Goal: Register for event/course

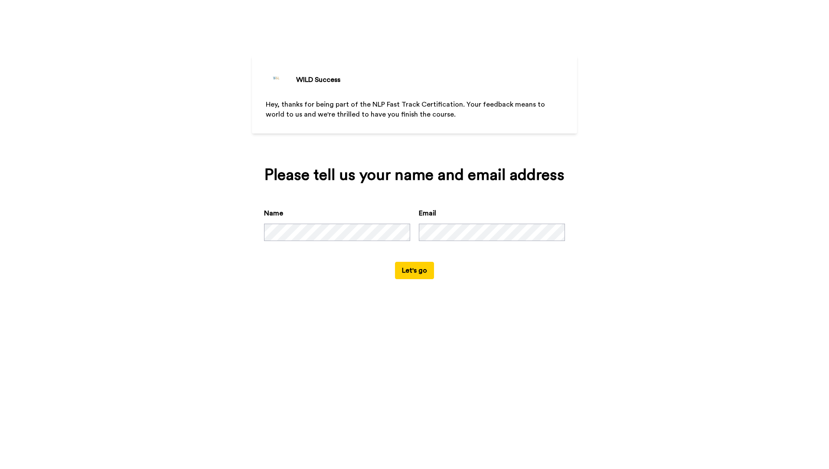
click at [408, 274] on button "Let's go" at bounding box center [414, 270] width 39 height 17
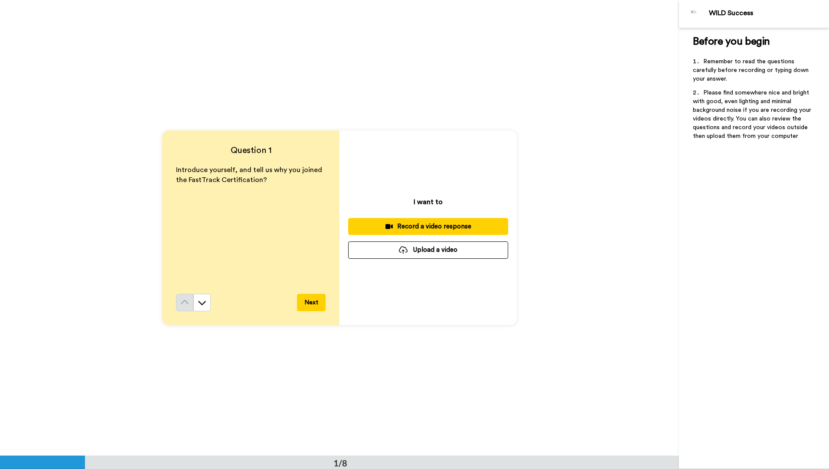
click at [411, 226] on div "Record a video response" at bounding box center [428, 226] width 146 height 9
click at [312, 304] on button "Next" at bounding box center [311, 302] width 29 height 17
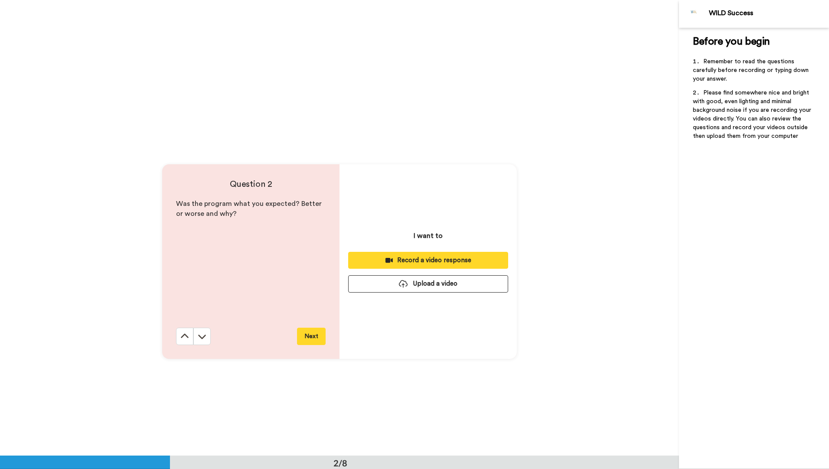
scroll to position [456, 0]
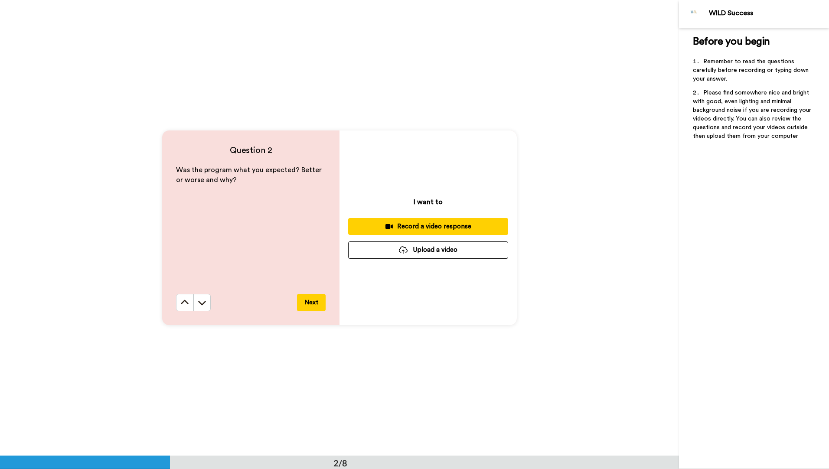
click at [312, 304] on button "Next" at bounding box center [311, 302] width 29 height 17
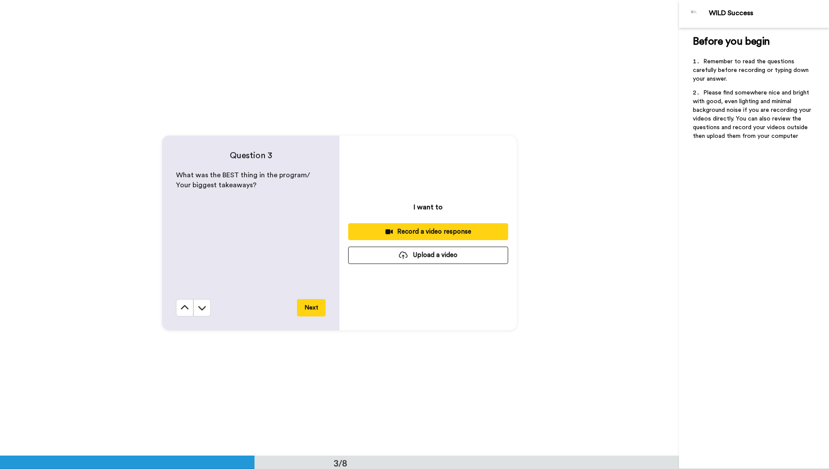
scroll to position [912, 0]
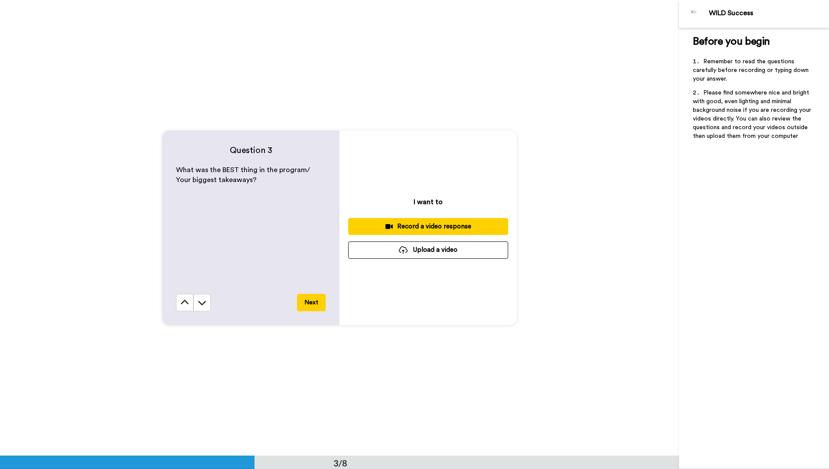
click at [312, 304] on button "Next" at bounding box center [311, 302] width 29 height 17
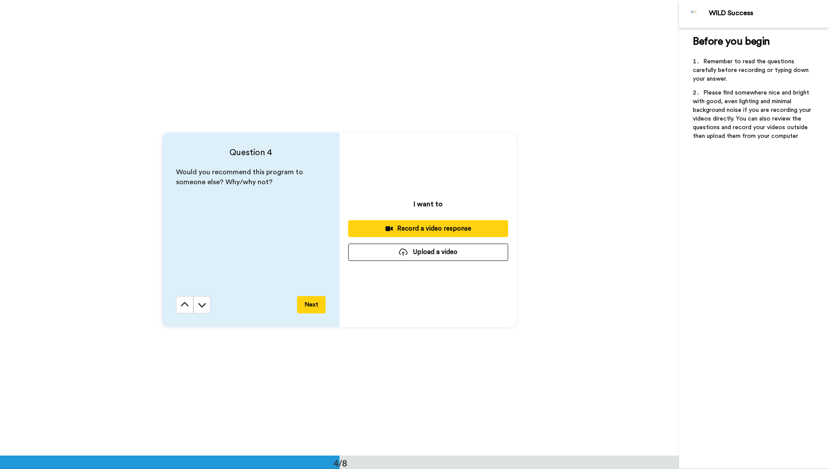
scroll to position [1368, 0]
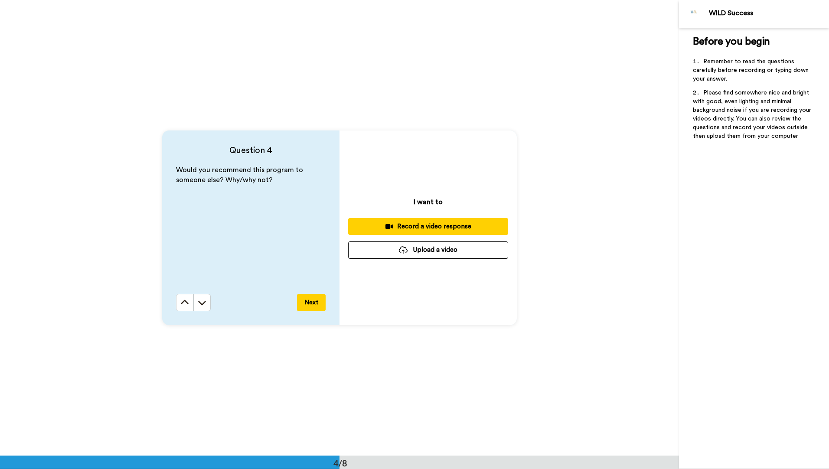
click at [312, 304] on button "Next" at bounding box center [311, 302] width 29 height 17
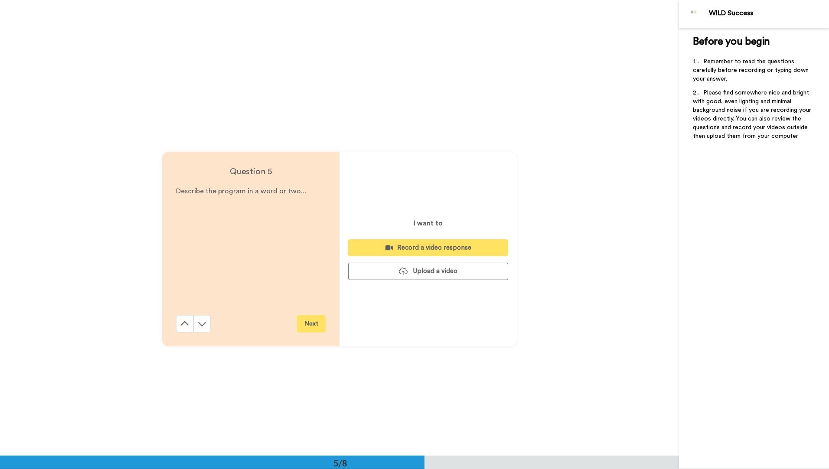
scroll to position [1824, 0]
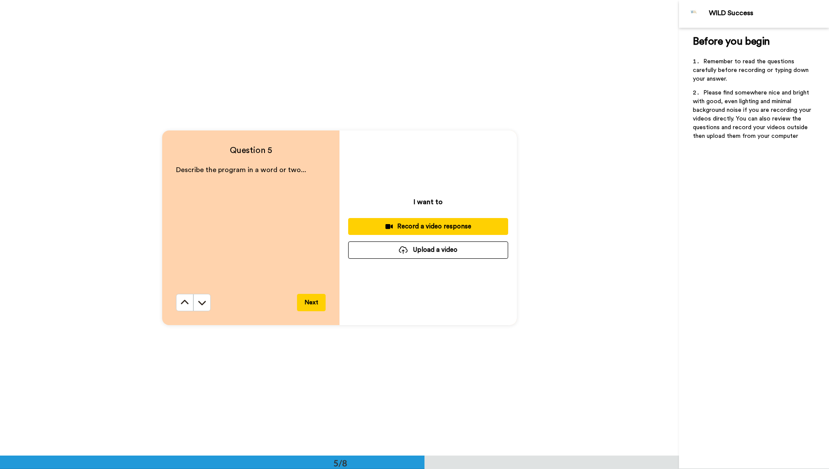
click at [312, 304] on button "Next" at bounding box center [311, 302] width 29 height 17
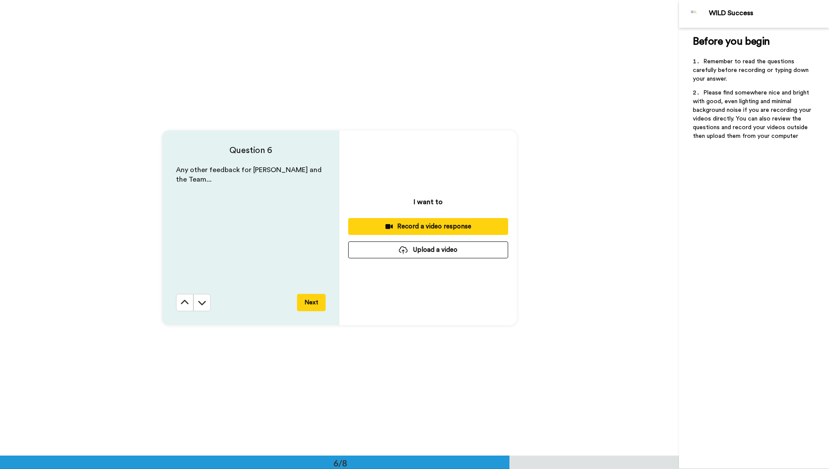
scroll to position [2280, 0]
click at [312, 304] on button "Next" at bounding box center [311, 302] width 29 height 17
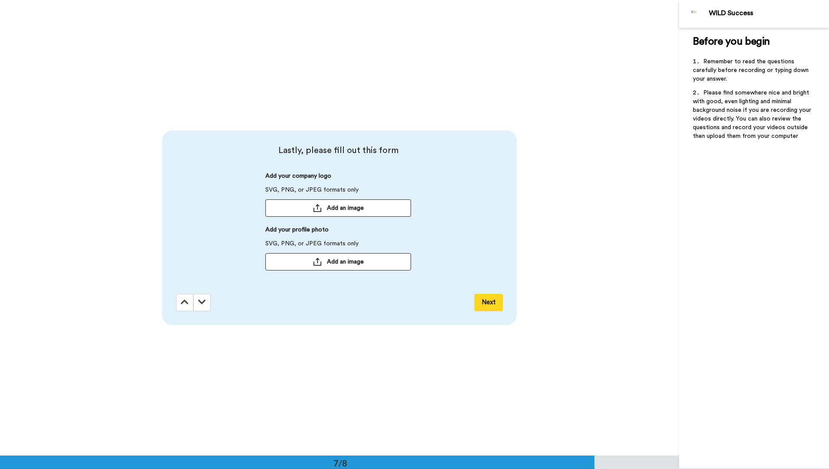
scroll to position [2736, 0]
click at [492, 305] on button "Next" at bounding box center [489, 302] width 29 height 17
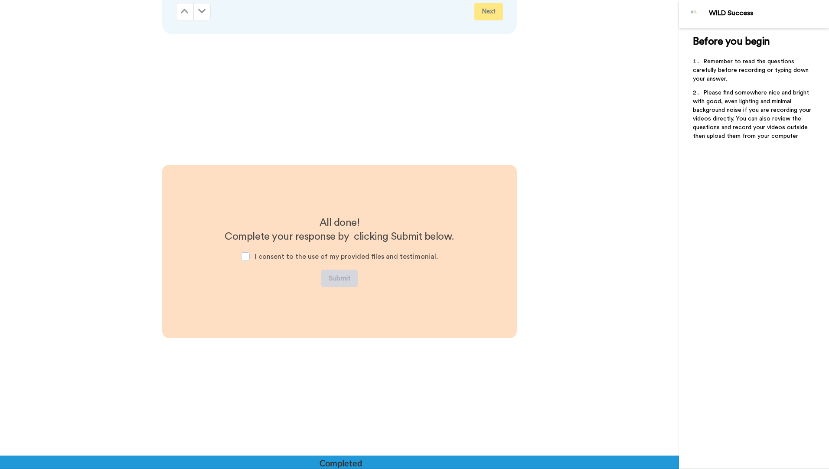
scroll to position [3050, 0]
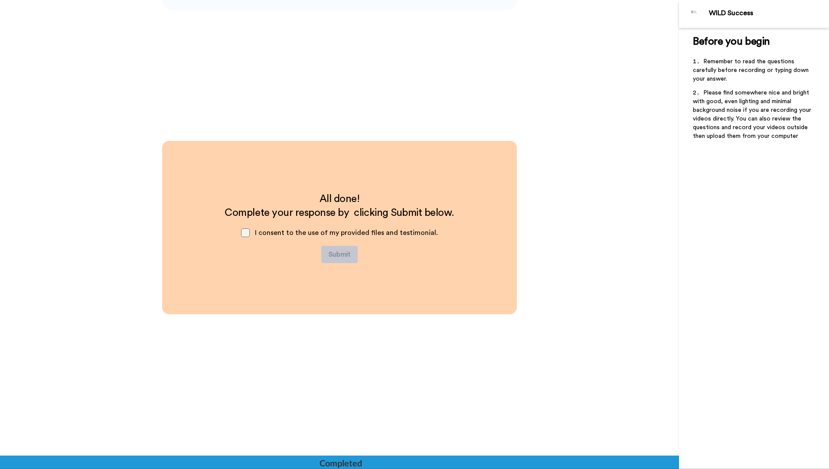
click at [248, 233] on span at bounding box center [245, 233] width 9 height 9
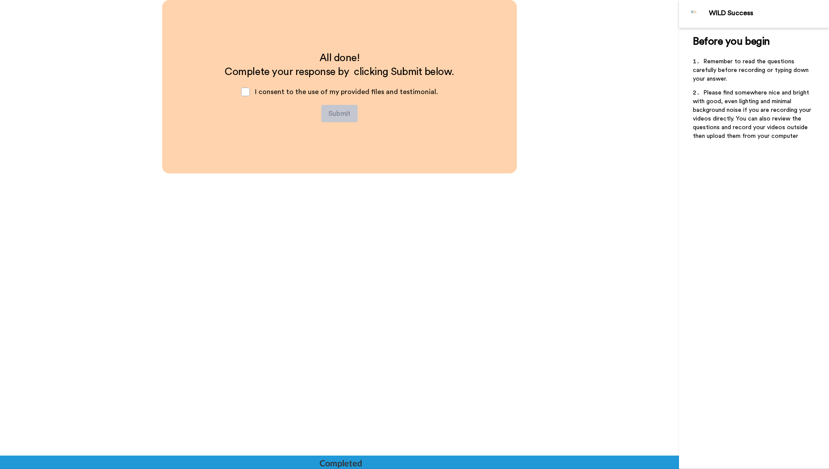
drag, startPoint x: 749, startPoint y: 53, endPoint x: 645, endPoint y: 44, distance: 104.5
click at [645, 44] on div "All done! Complete your response by clicking Submit below. I consent to the use…" at bounding box center [339, 228] width 679 height 456
click at [344, 463] on div "Completed" at bounding box center [341, 463] width 42 height 12
